Goal: Use online tool/utility: Utilize a website feature to perform a specific function

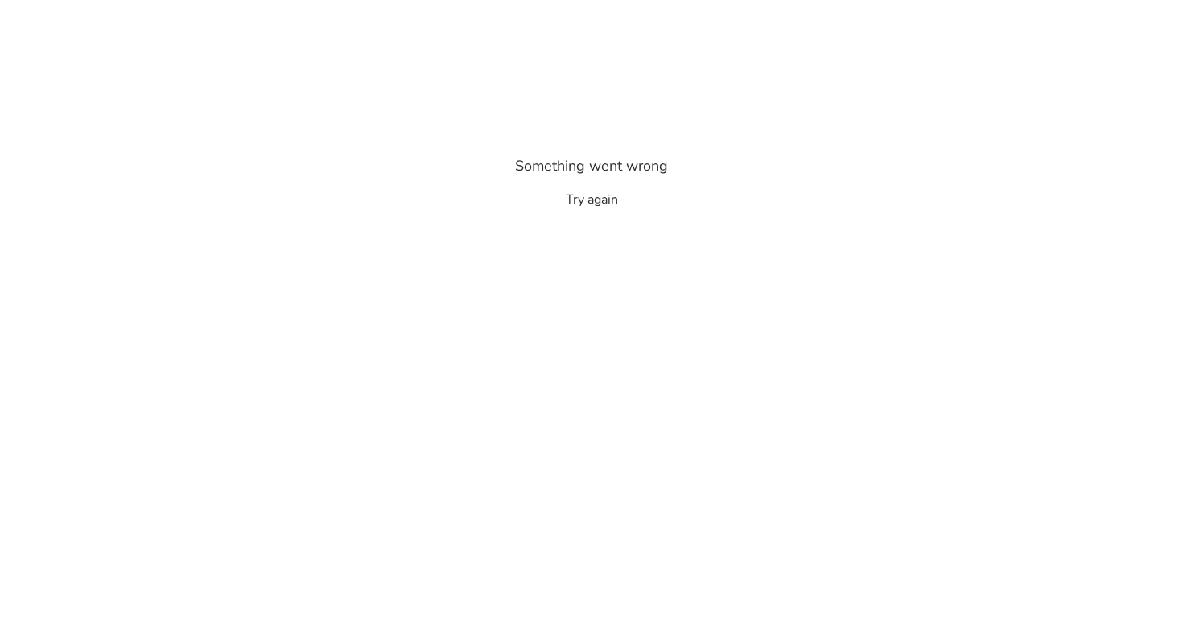
click at [596, 202] on button "Try again" at bounding box center [592, 199] width 52 height 19
click at [582, 195] on button "Try again" at bounding box center [592, 199] width 52 height 19
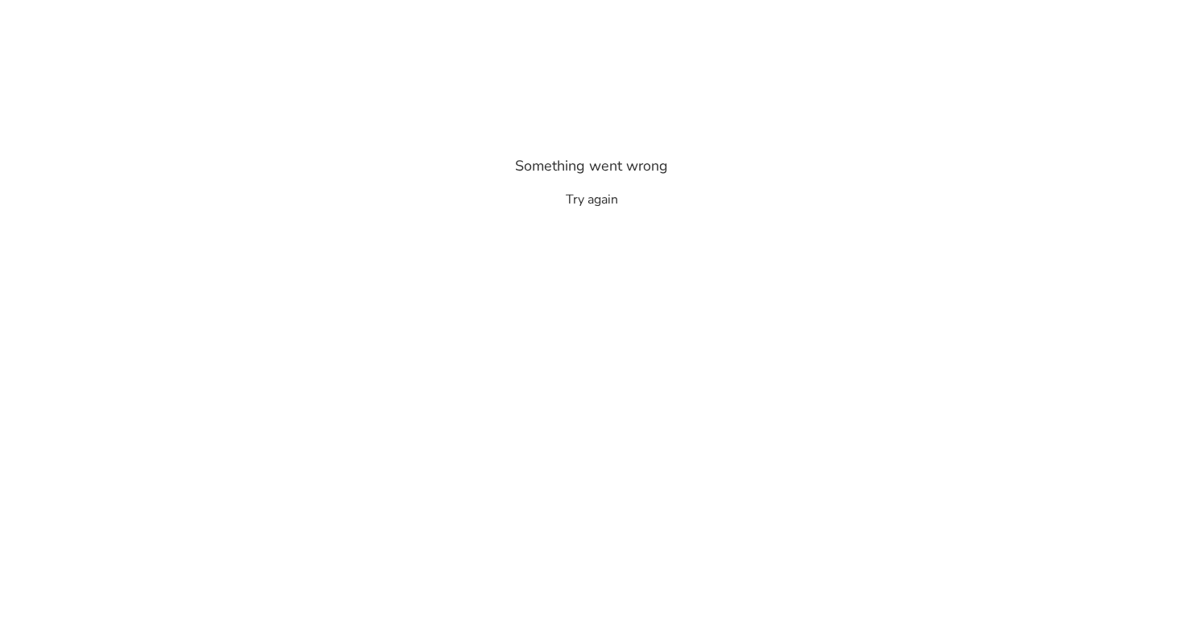
click at [582, 195] on button "Try again" at bounding box center [592, 199] width 52 height 19
click at [590, 197] on button "Try again" at bounding box center [592, 199] width 52 height 19
